Goal: Information Seeking & Learning: Learn about a topic

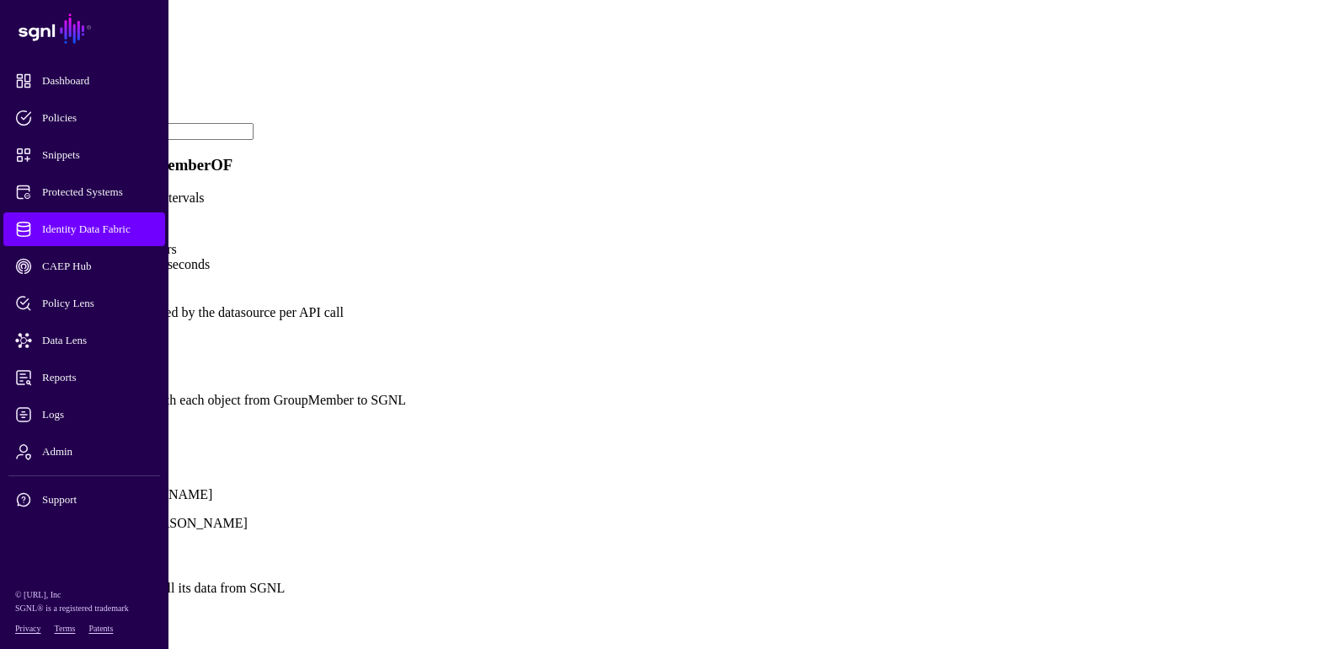
scroll to position [758, 0]
click at [108, 436] on link "Show all attributes" at bounding box center [57, 428] width 101 height 14
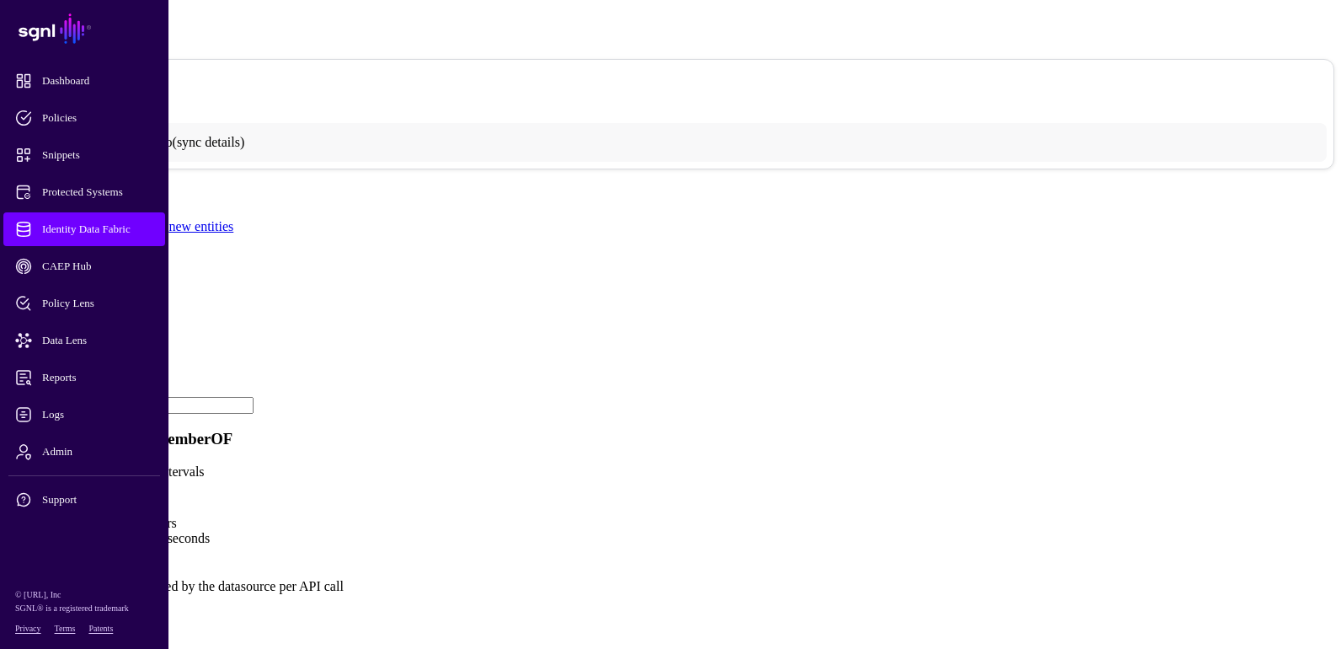
scroll to position [0, 0]
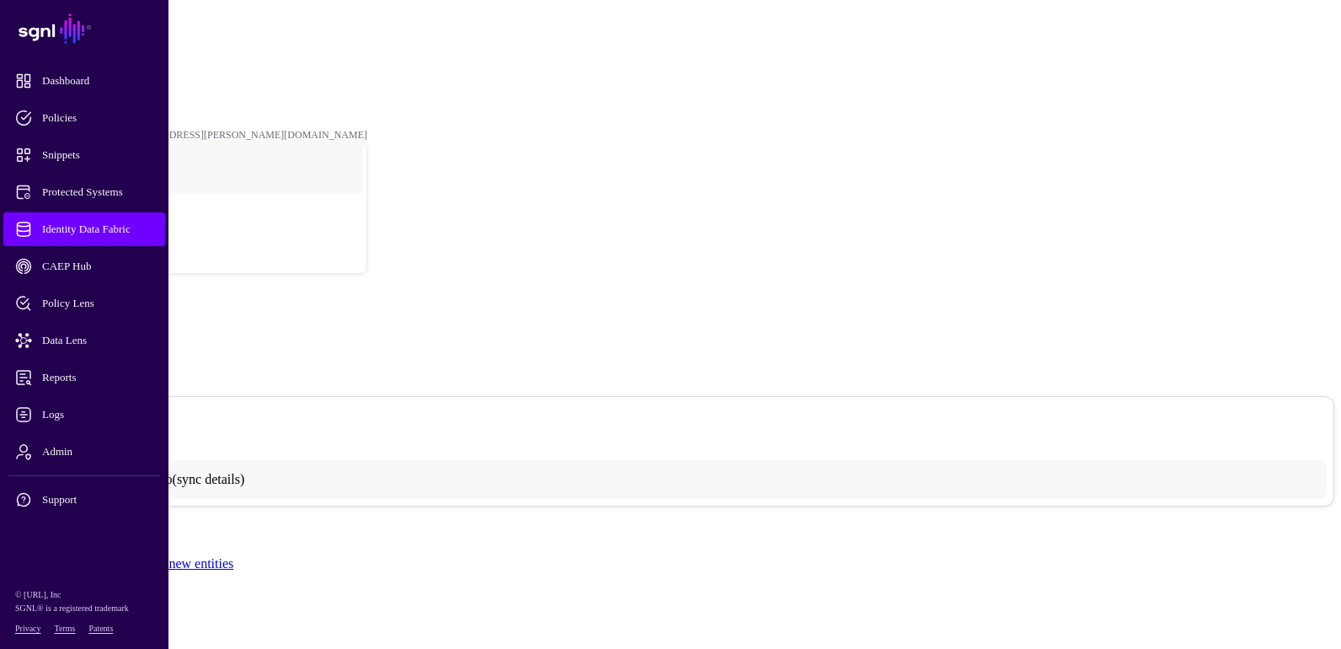
drag, startPoint x: 254, startPoint y: 265, endPoint x: 237, endPoint y: 296, distance: 35.4
click at [81, 66] on link "MemberOF" at bounding box center [57, 72] width 47 height 12
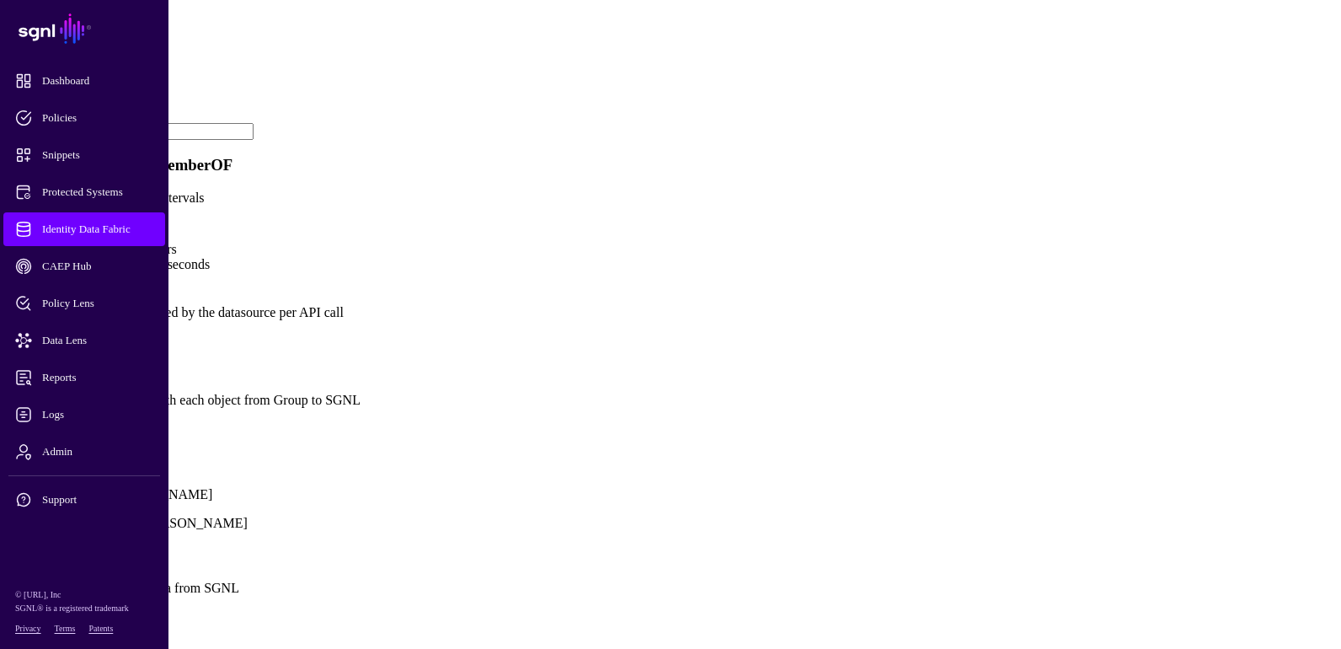
scroll to position [927, 0]
click at [108, 421] on link "Show all attributes" at bounding box center [57, 428] width 101 height 14
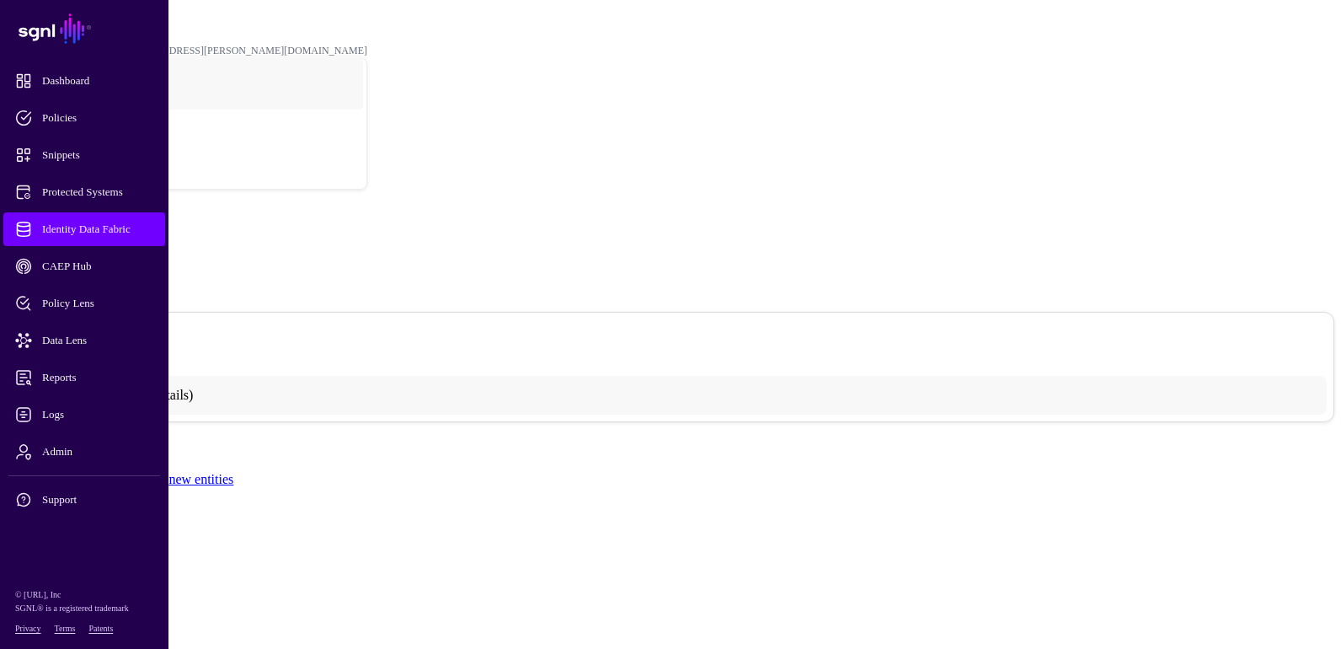
scroll to position [0, 0]
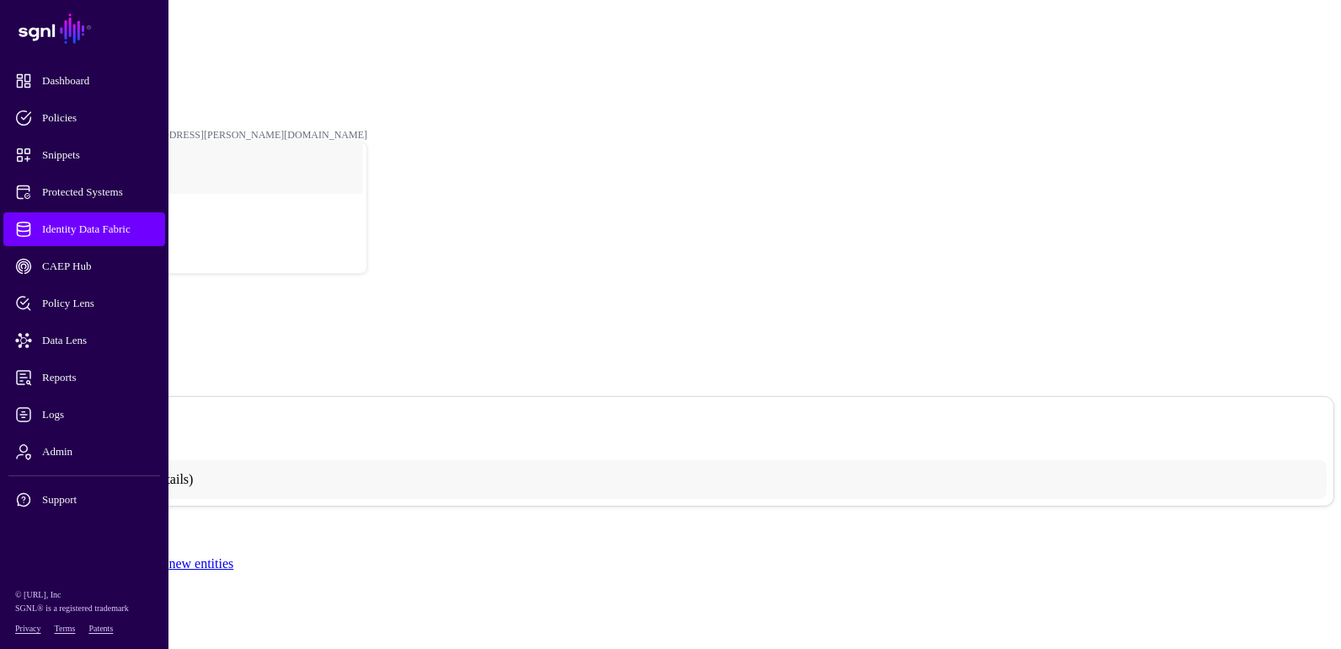
click at [81, 66] on link "MemberOF" at bounding box center [57, 72] width 47 height 12
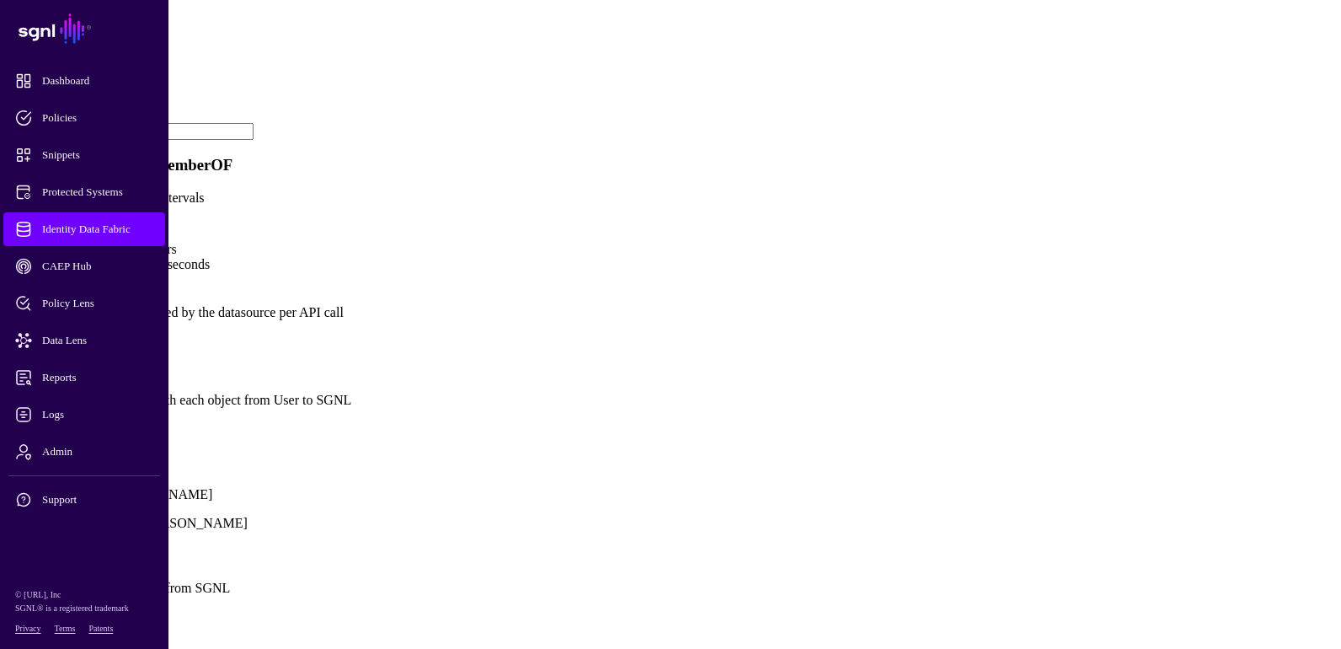
scroll to position [758, 0]
click at [108, 436] on link "Show all attributes" at bounding box center [57, 428] width 101 height 14
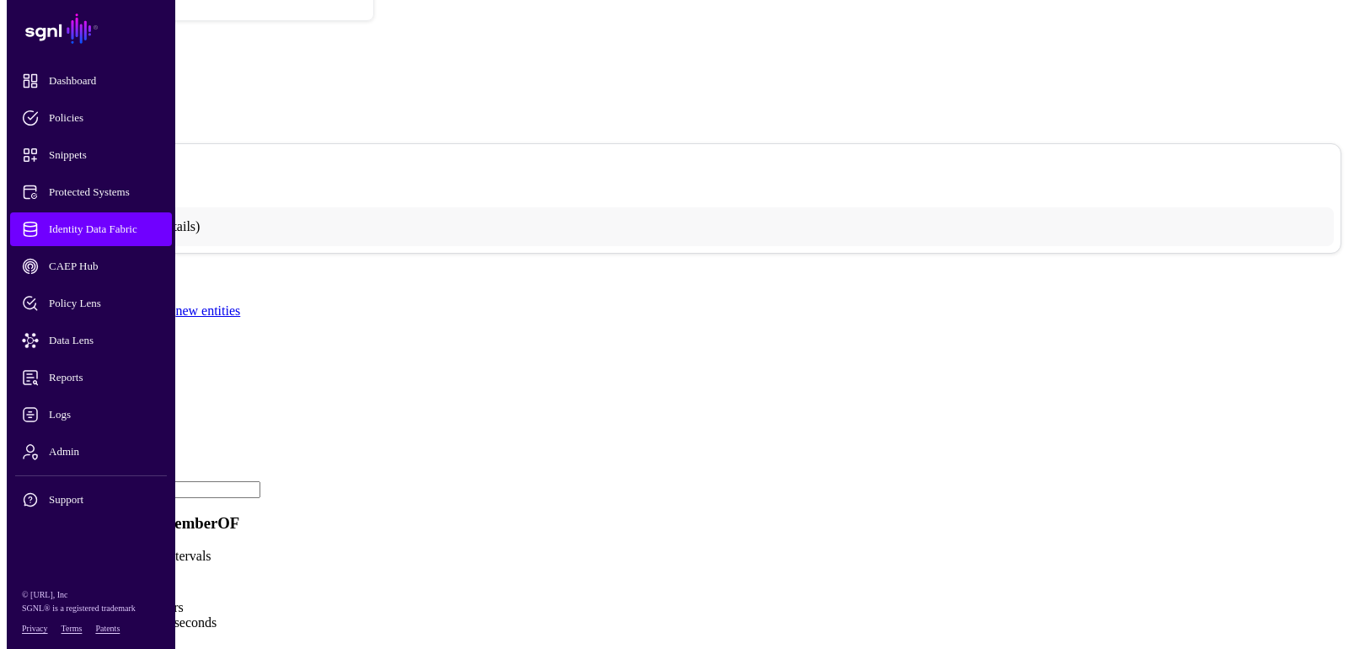
scroll to position [0, 0]
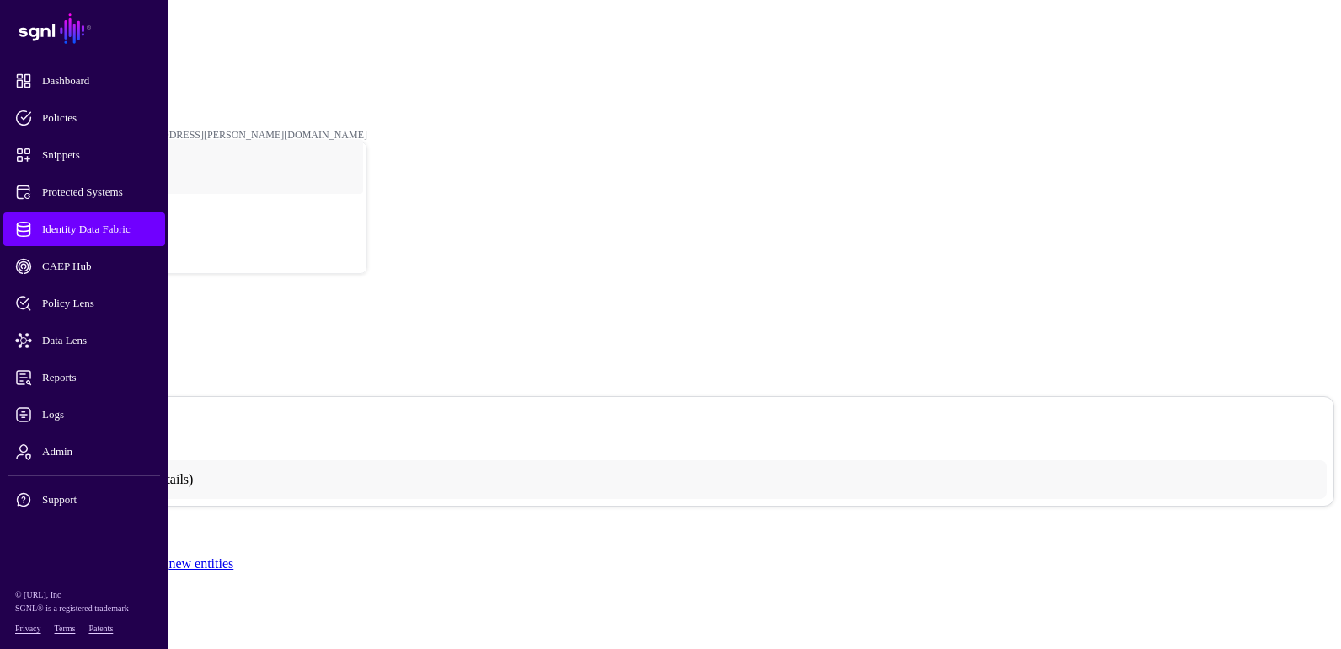
click at [81, 66] on link "MemberOF" at bounding box center [57, 72] width 47 height 12
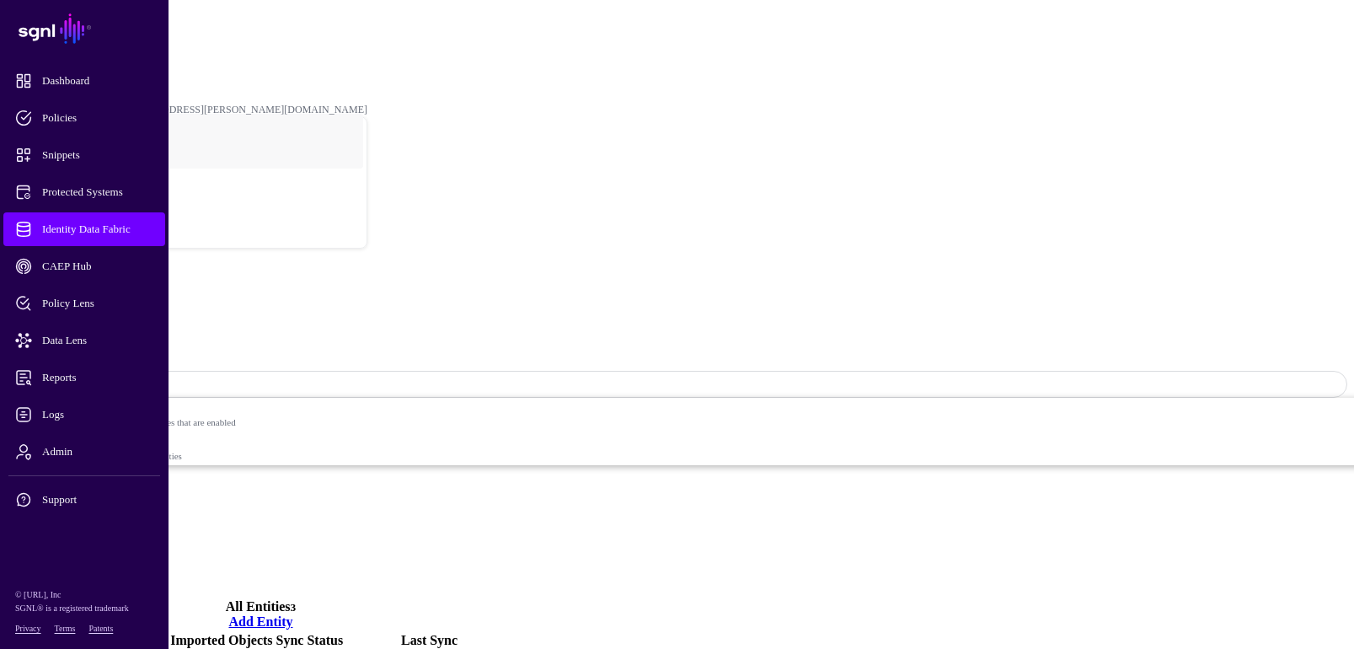
click at [105, 220] on link "Identity Data Fabric" at bounding box center [84, 229] width 162 height 34
